Goal: Task Accomplishment & Management: Use online tool/utility

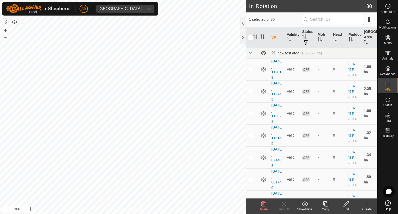
checkbox input "true"
checkbox input "false"
click at [389, 39] on icon at bounding box center [388, 37] width 6 height 5
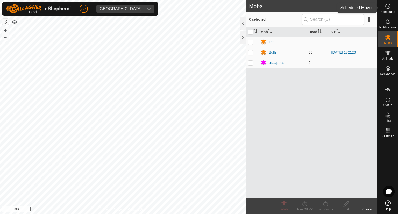
click at [389, 11] on span "Schedules" at bounding box center [387, 11] width 15 height 3
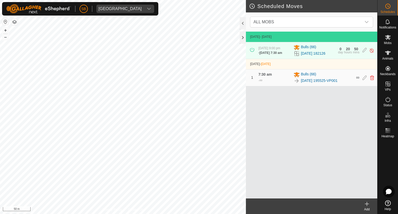
click at [275, 55] on div "- [DATE] 7:30 am" at bounding box center [270, 53] width 24 height 5
click at [389, 42] on span "Mobs" at bounding box center [388, 42] width 8 height 3
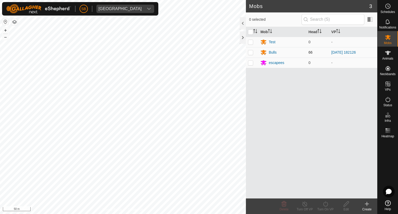
click at [250, 53] on p-checkbox at bounding box center [250, 52] width 5 height 4
checkbox input "true"
click at [327, 203] on icon at bounding box center [325, 204] width 6 height 6
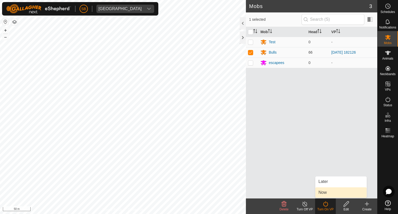
click at [327, 193] on link "Now" at bounding box center [340, 192] width 51 height 10
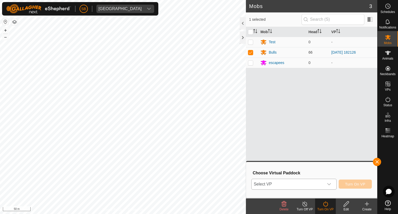
click at [329, 185] on icon "dropdown trigger" at bounding box center [329, 184] width 4 height 4
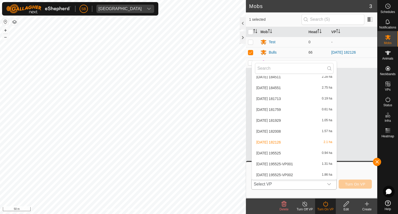
scroll to position [778, 0]
click at [275, 151] on li "[DATE] 195525 0.94 ha" at bounding box center [294, 152] width 85 height 10
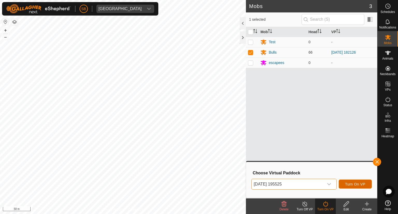
click at [357, 181] on button "Turn On VP" at bounding box center [355, 184] width 33 height 9
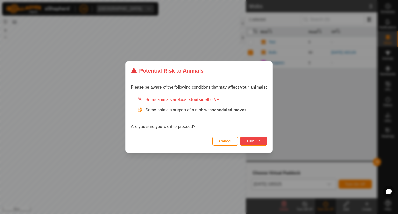
click at [254, 141] on span "Turn On" at bounding box center [254, 141] width 14 height 4
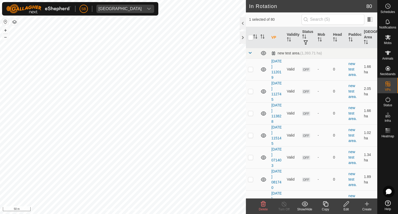
checkbox input "true"
checkbox input "false"
checkbox input "true"
